Goal: Task Accomplishment & Management: Use online tool/utility

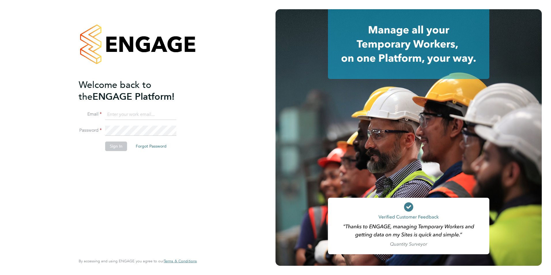
type input "[EMAIL_ADDRESS][DOMAIN_NAME]"
click at [111, 144] on button "Sign In" at bounding box center [116, 146] width 22 height 9
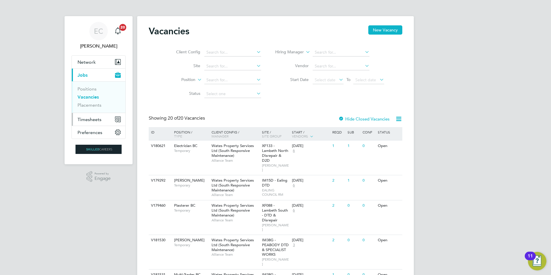
click at [100, 117] on span "Timesheets" at bounding box center [90, 119] width 24 height 5
click at [104, 120] on button "Timesheets" at bounding box center [99, 119] width 54 height 13
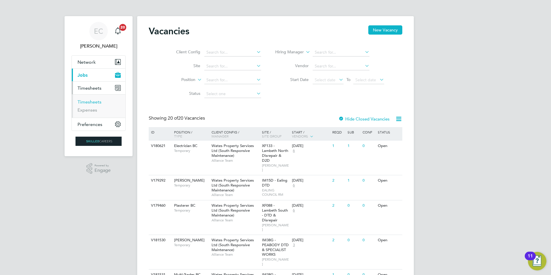
click at [91, 103] on link "Timesheets" at bounding box center [90, 101] width 24 height 5
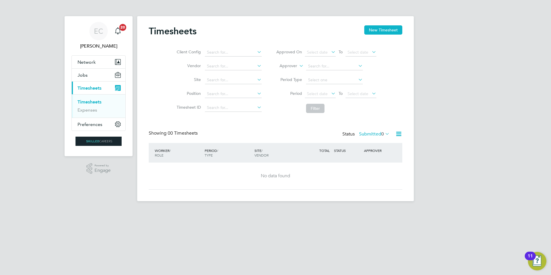
click at [105, 87] on button "Current page: Timesheets" at bounding box center [99, 88] width 54 height 13
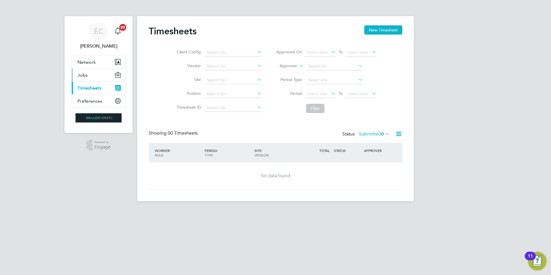
click at [98, 75] on button "Jobs" at bounding box center [99, 75] width 54 height 13
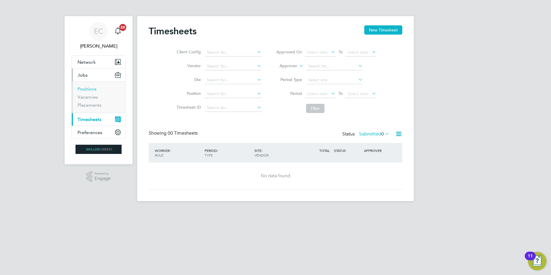
click at [91, 88] on link "Positions" at bounding box center [87, 88] width 19 height 5
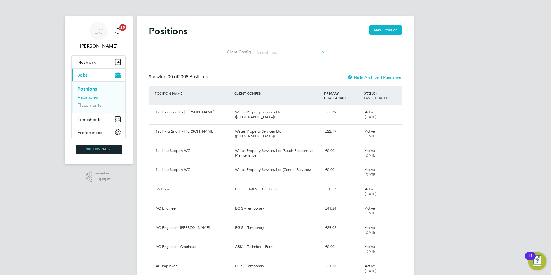
click at [88, 96] on link "Vacancies" at bounding box center [88, 96] width 20 height 5
